Goal: Information Seeking & Learning: Learn about a topic

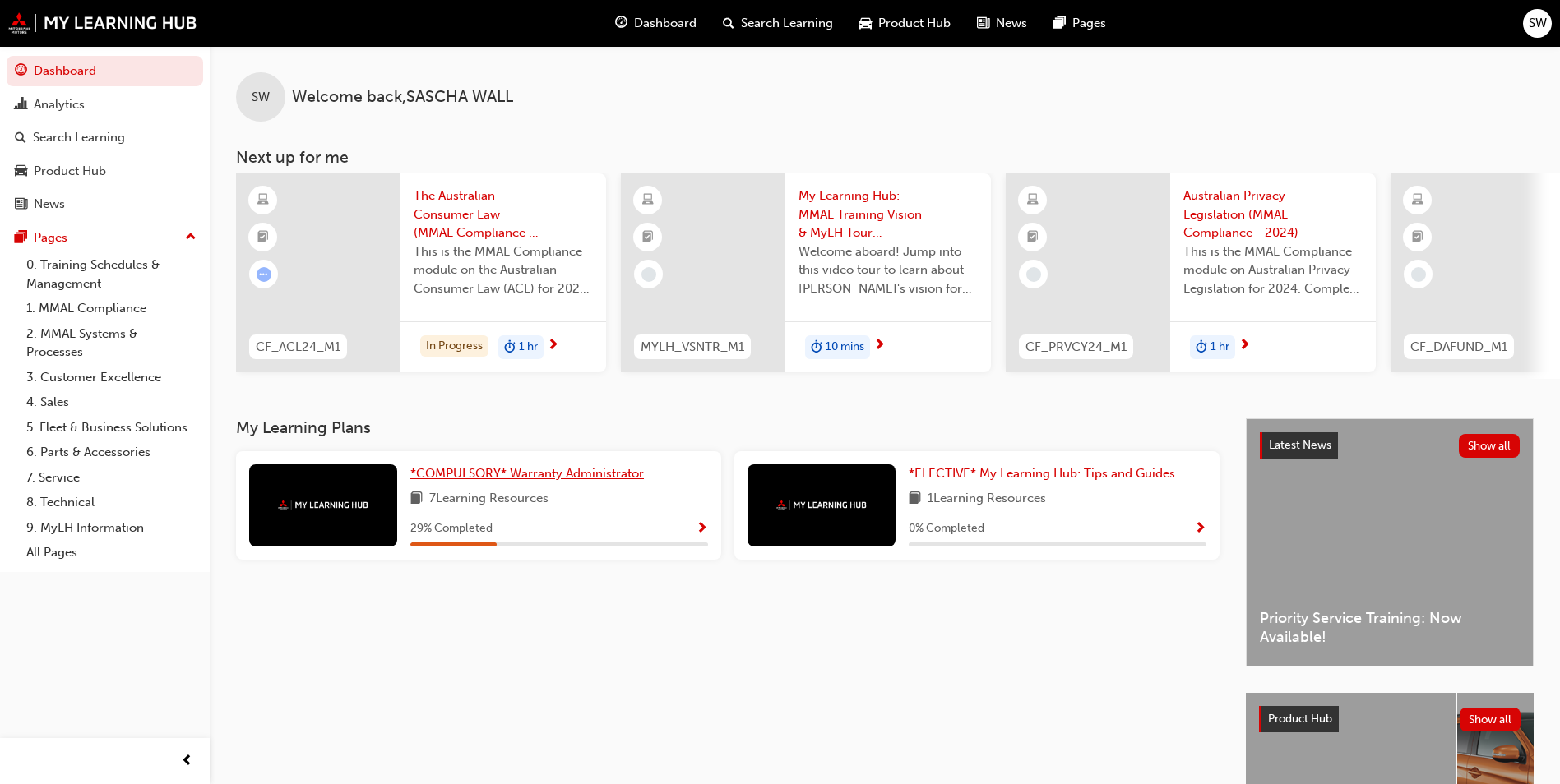
click at [541, 479] on span "*COMPULSORY* Warranty Administrator" at bounding box center [527, 473] width 234 height 15
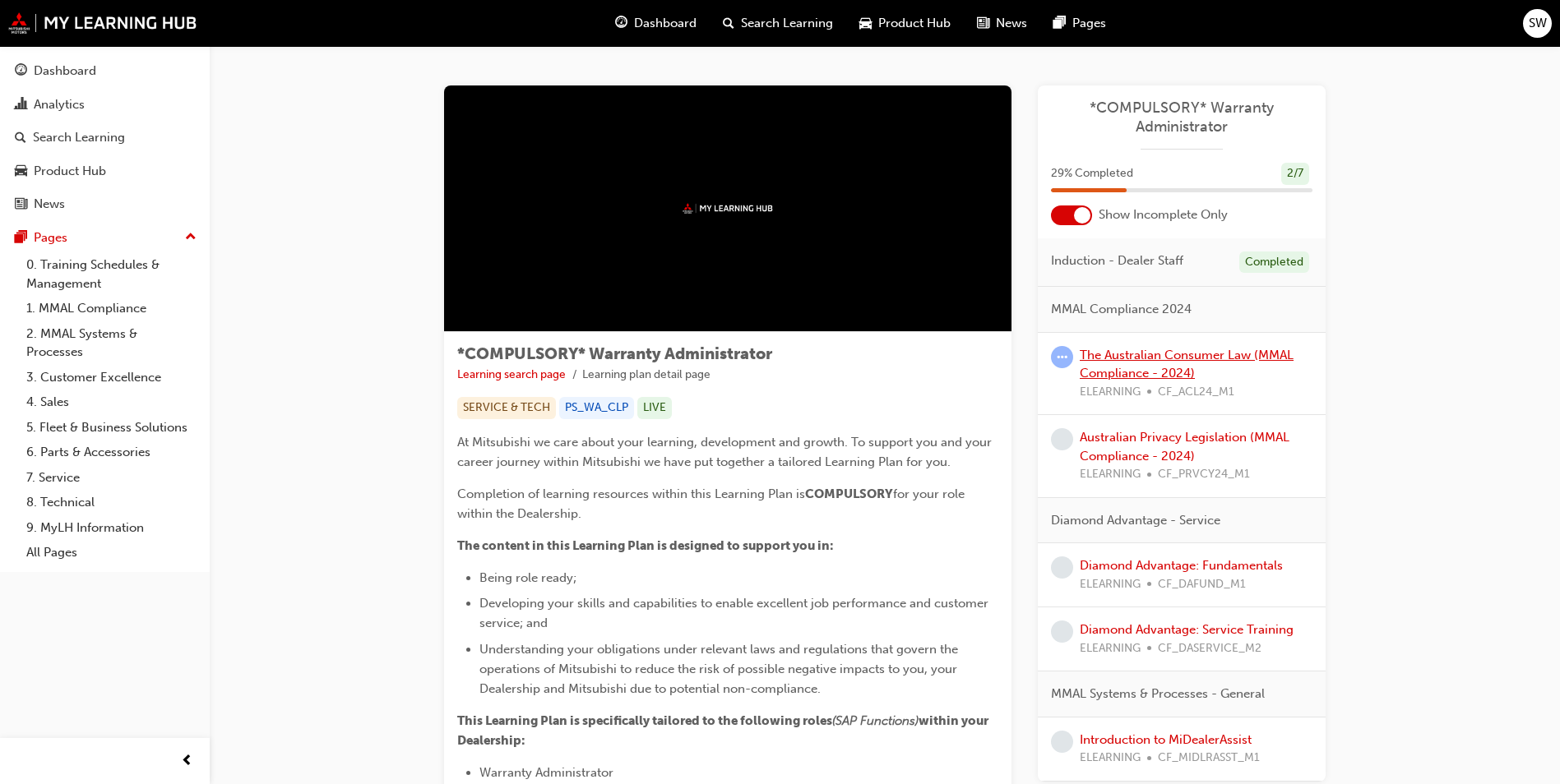
click at [1145, 355] on link "The Australian Consumer Law (MMAL Compliance - 2024)" at bounding box center [1186, 364] width 213 height 34
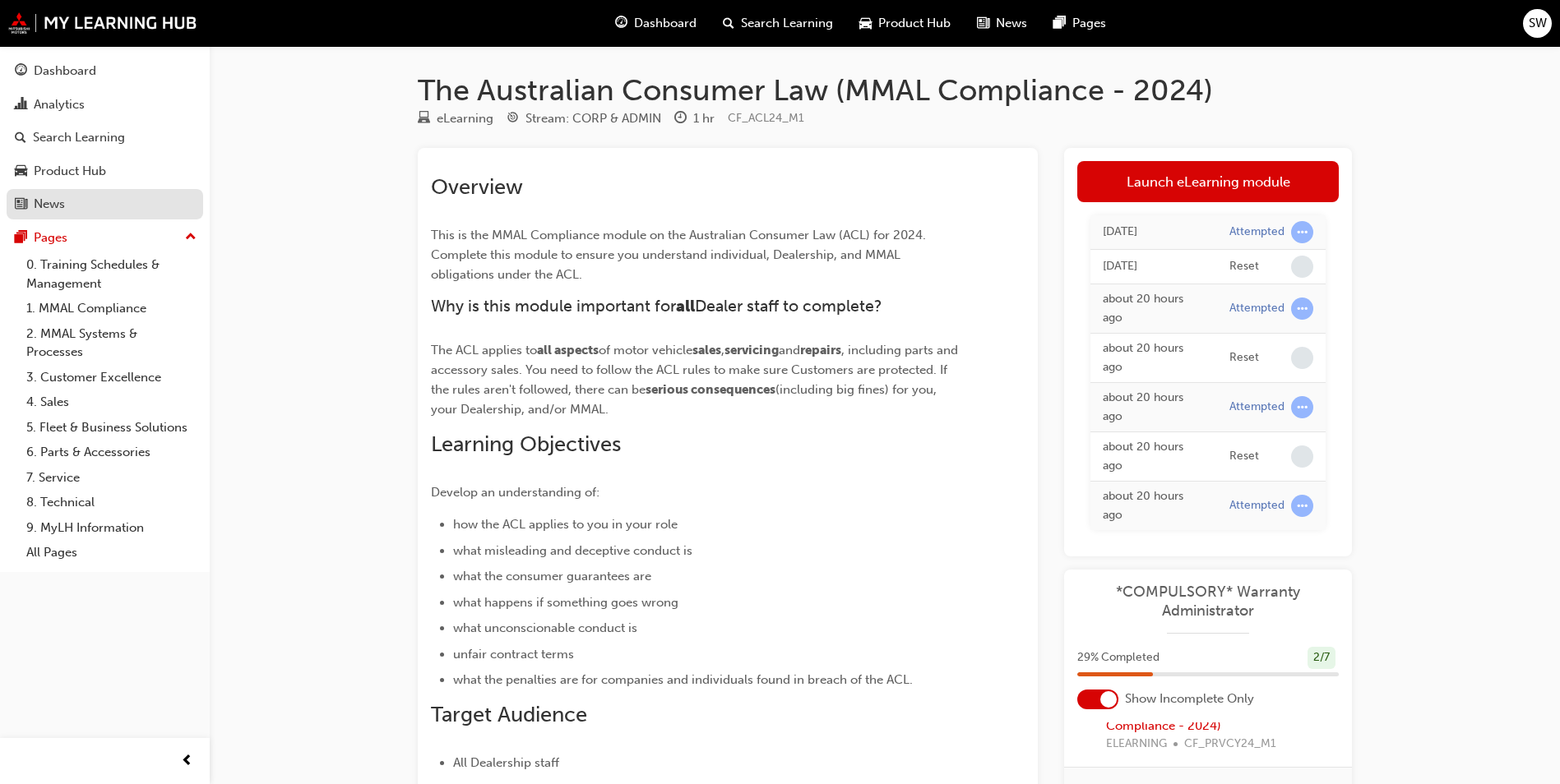
click at [93, 205] on div "News" at bounding box center [105, 204] width 181 height 20
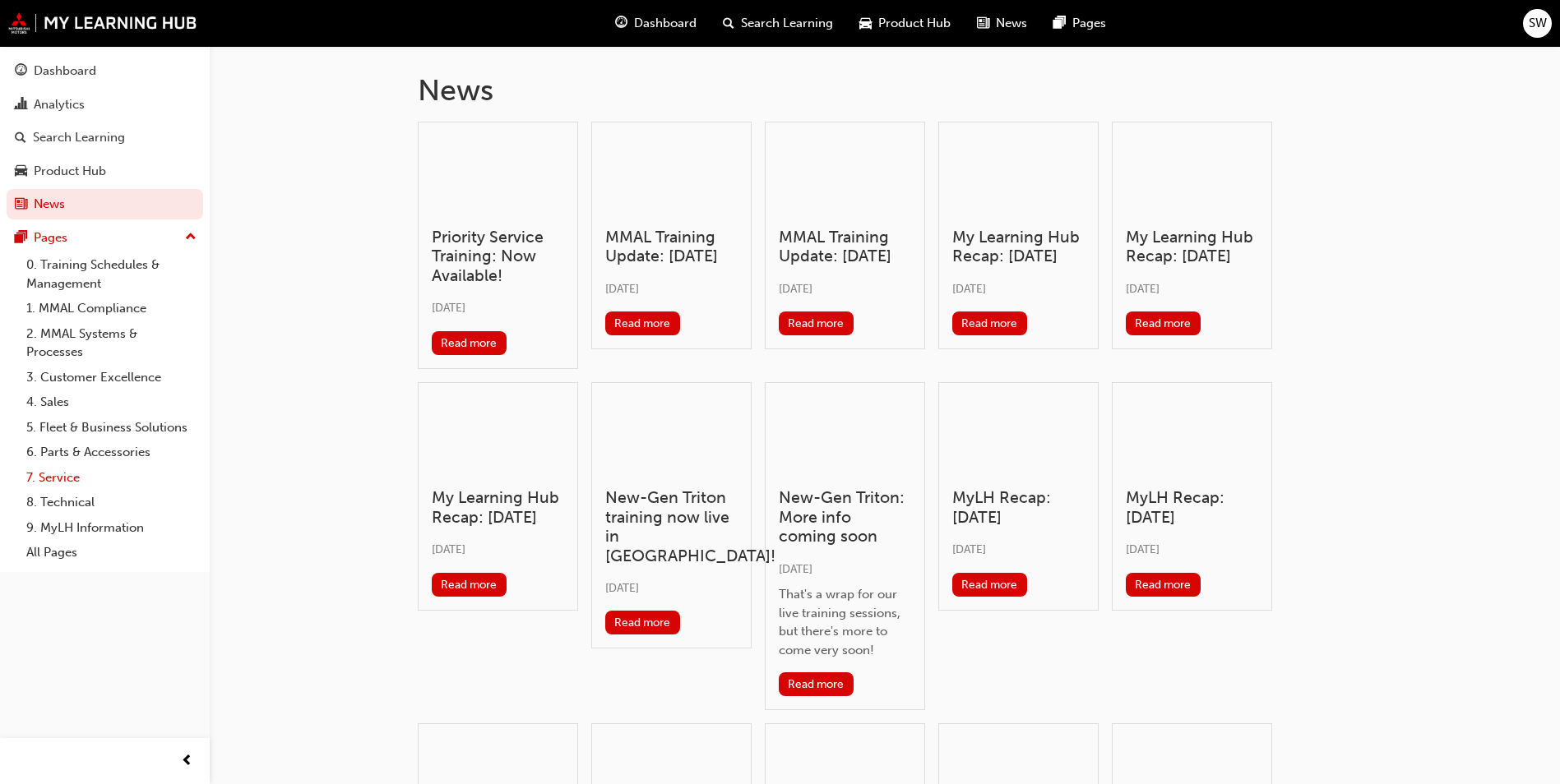
click at [100, 472] on link "7. Service" at bounding box center [111, 477] width 183 height 26
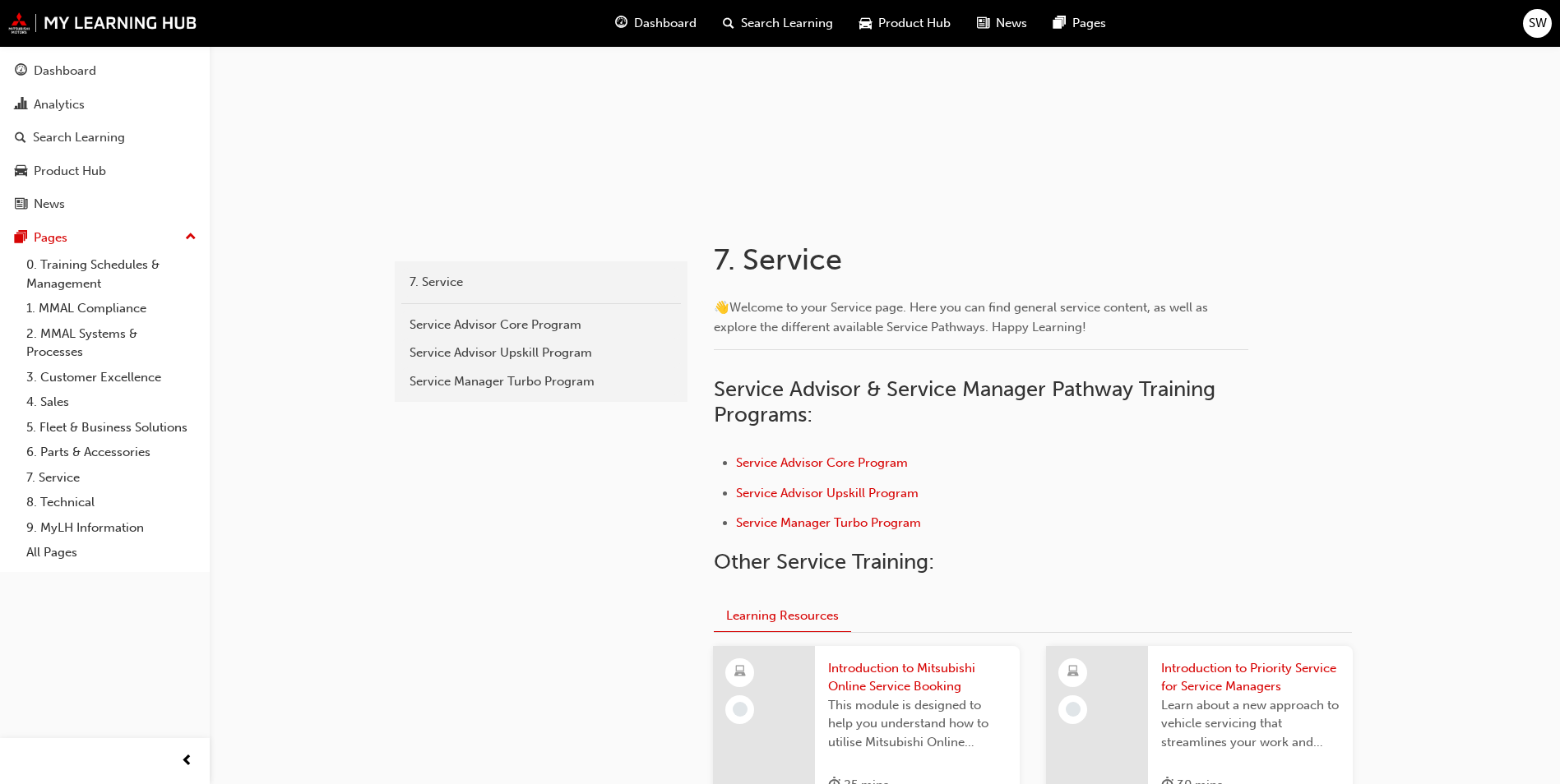
scroll to position [329, 0]
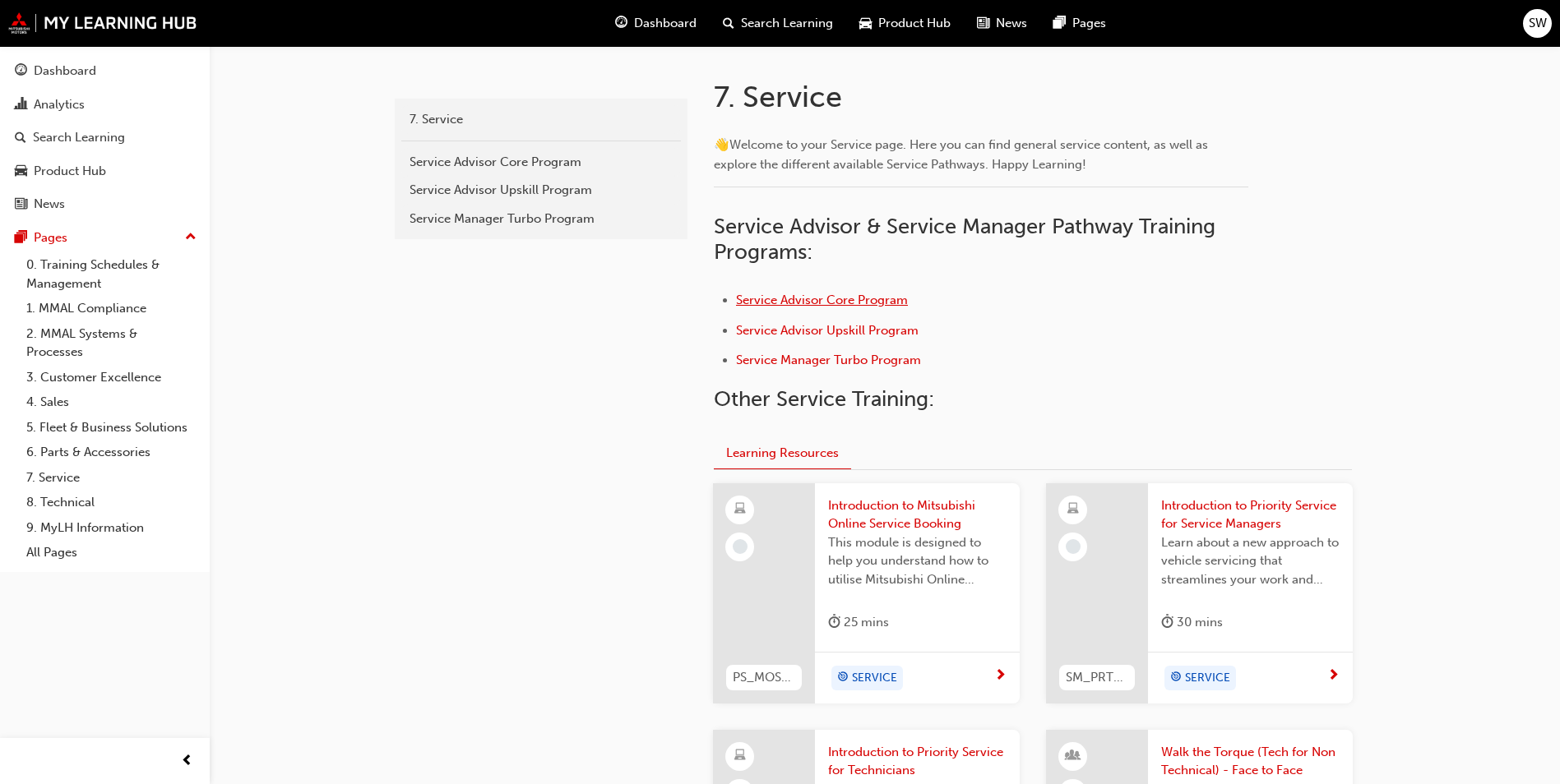
click at [897, 300] on span "Service Advisor Core Program" at bounding box center [822, 300] width 172 height 15
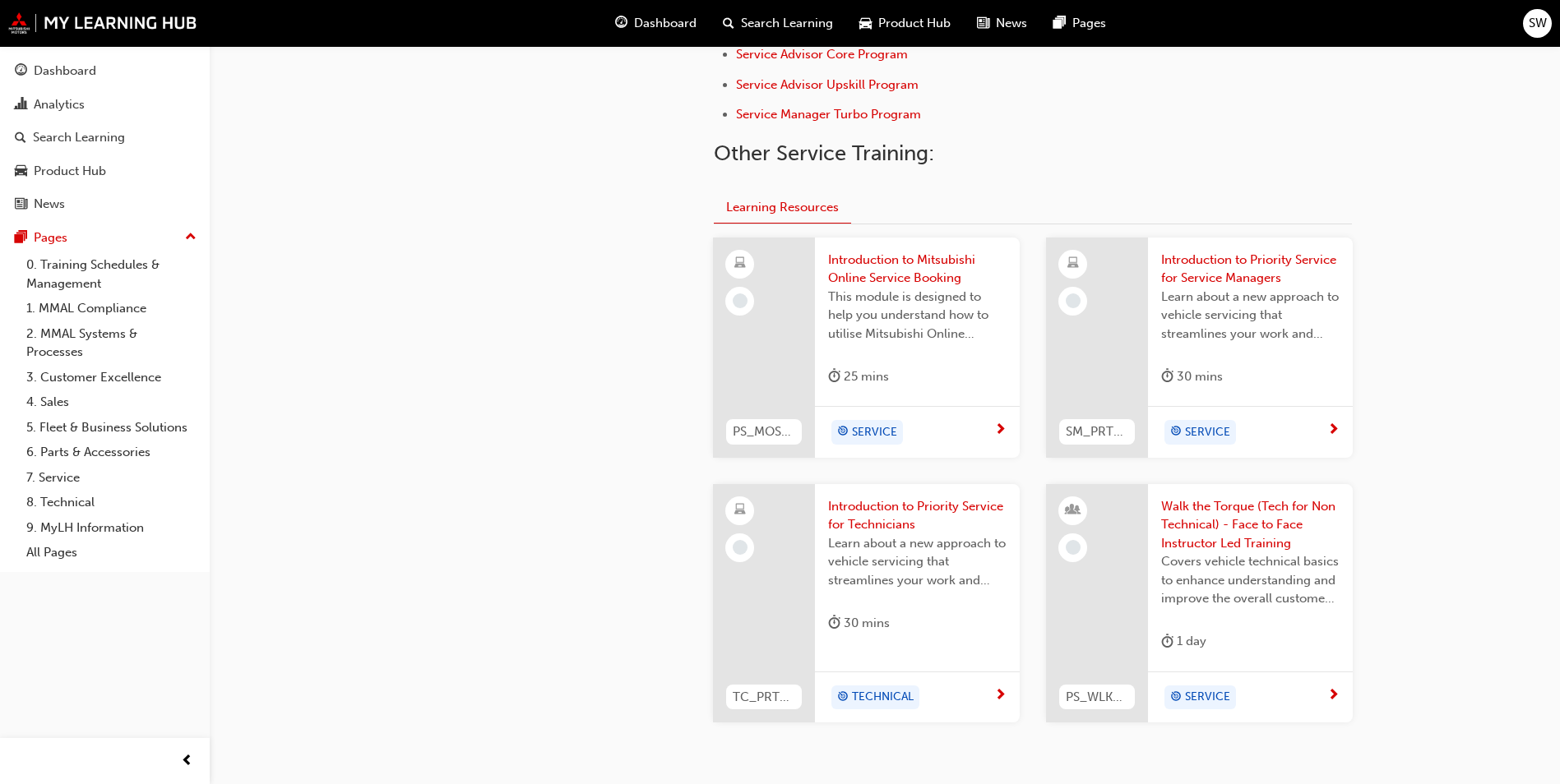
scroll to position [575, 0]
click at [929, 279] on span "Introduction to Mitsubishi Online Service Booking" at bounding box center [917, 268] width 179 height 37
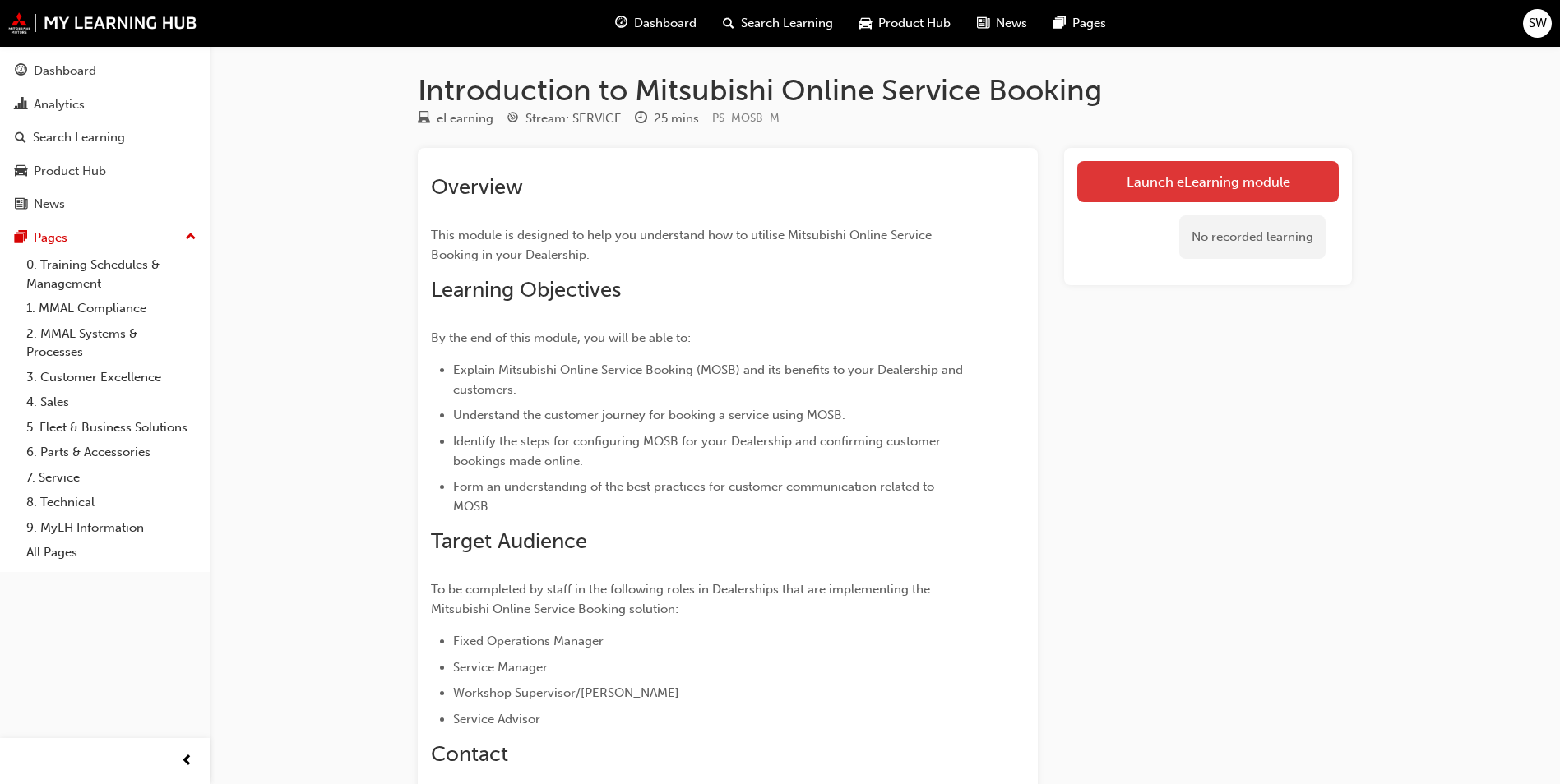
click at [1282, 188] on link "Launch eLearning module" at bounding box center [1208, 181] width 261 height 41
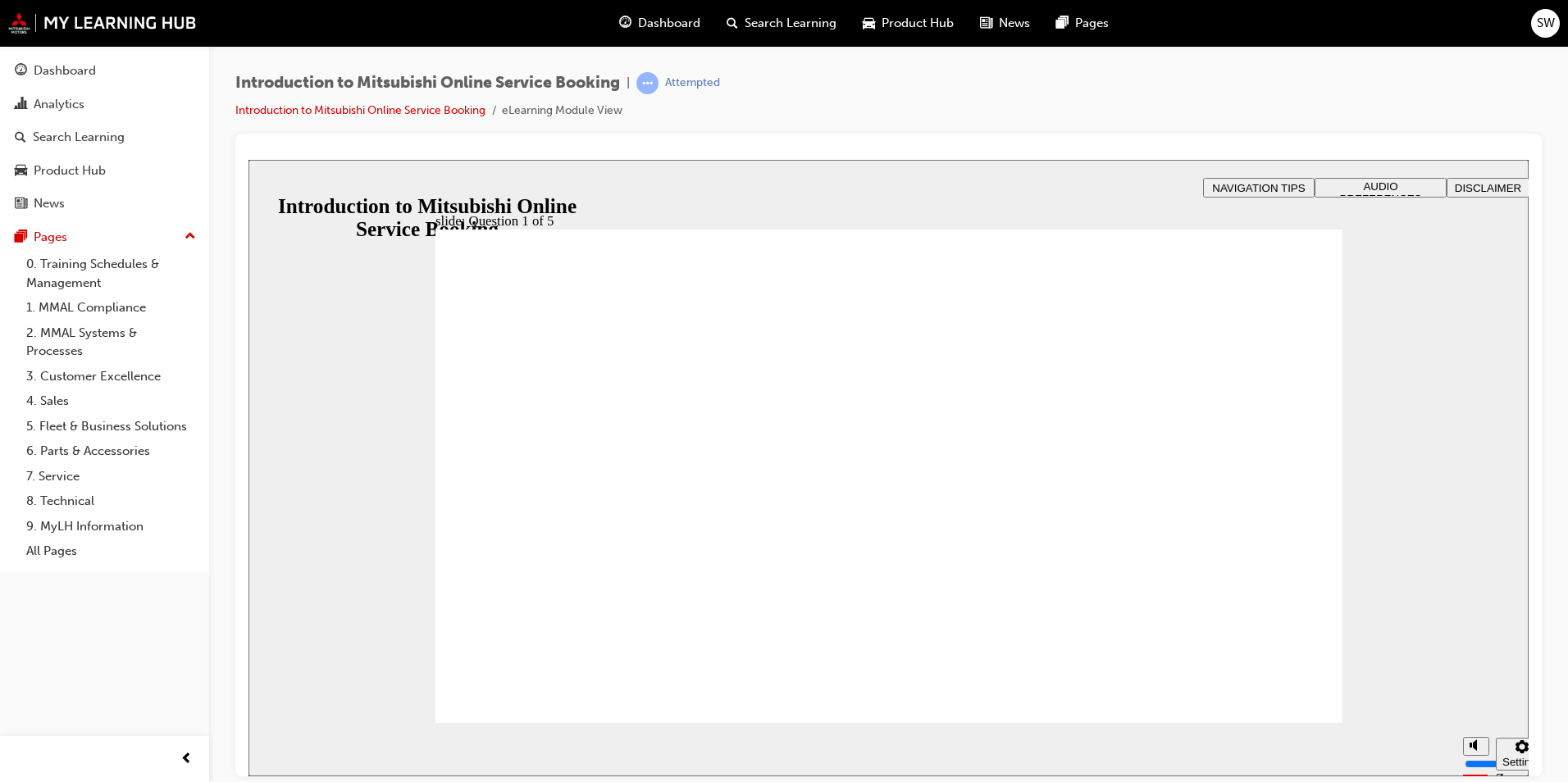
checkbox input "true"
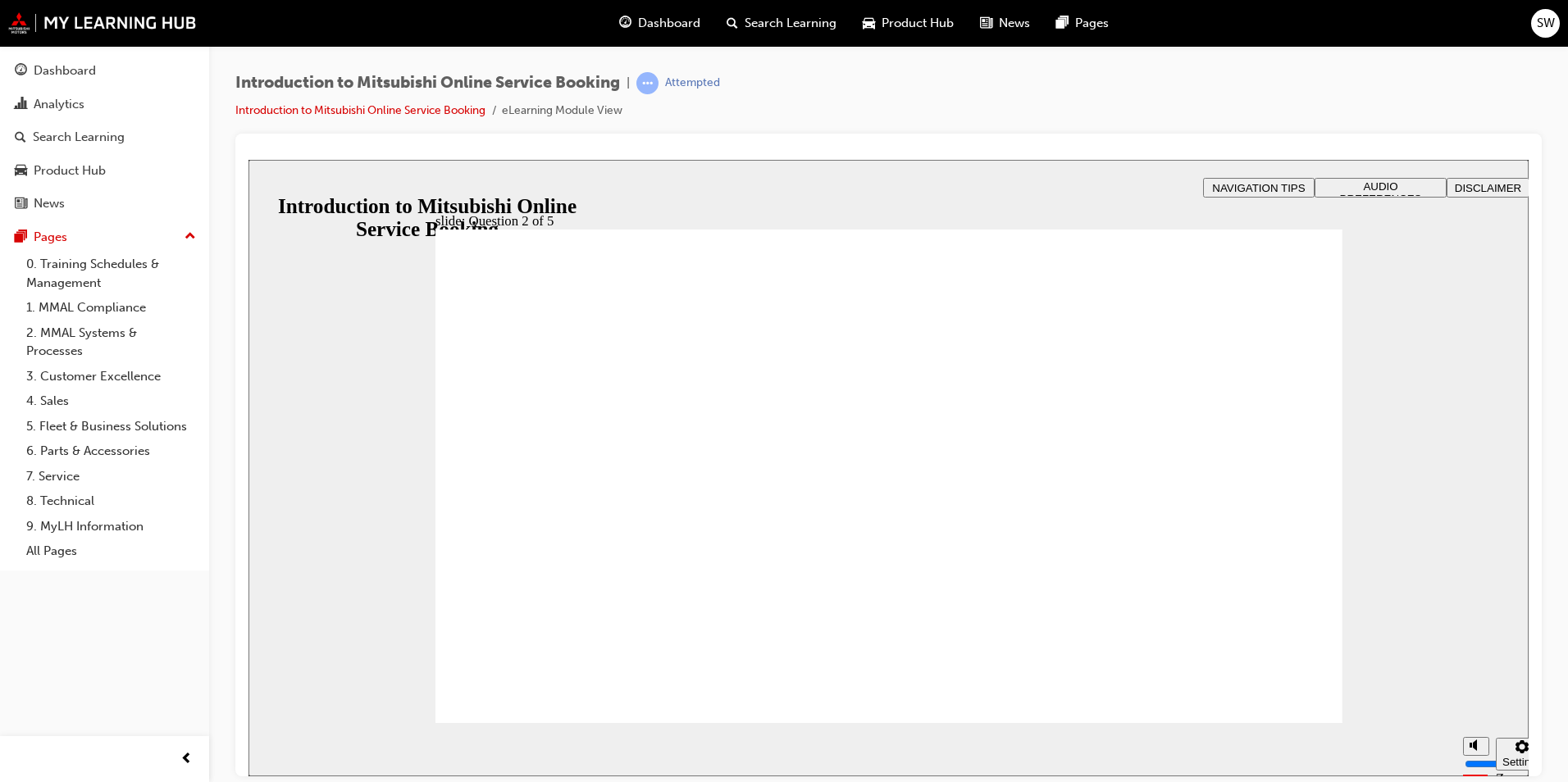
checkbox input "true"
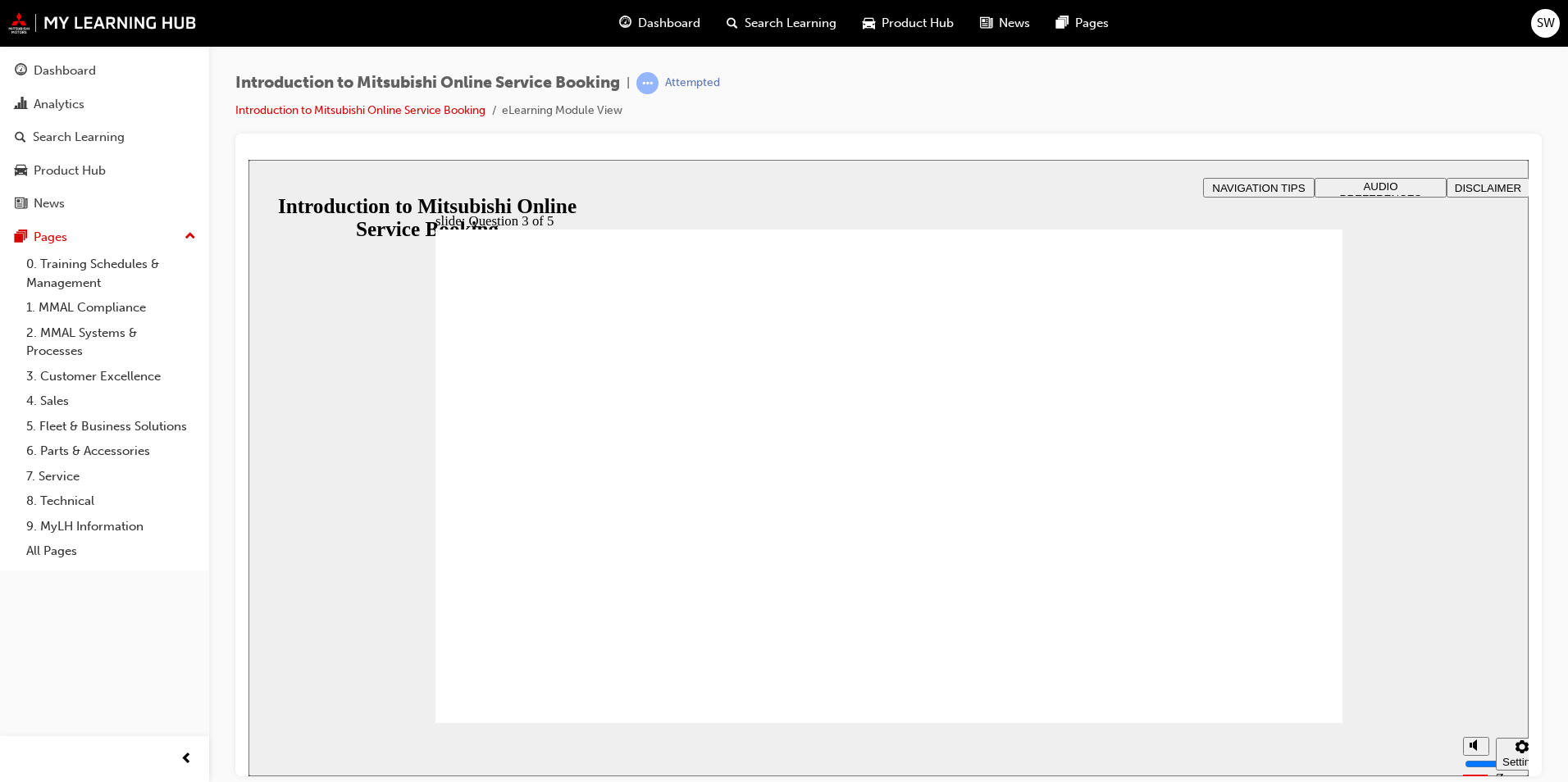
checkbox input "true"
radio input "true"
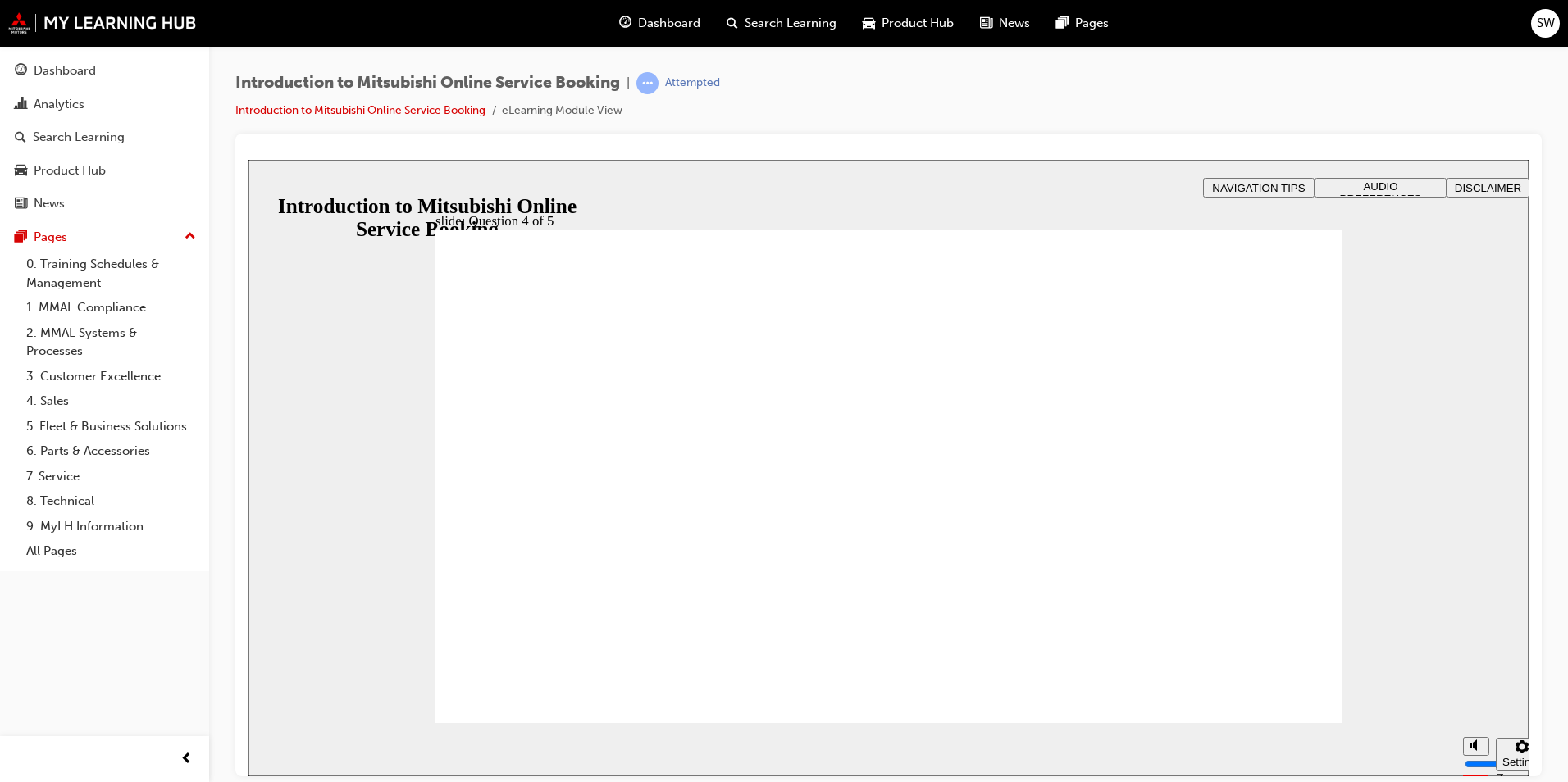
radio input "true"
